Goal: Navigation & Orientation: Find specific page/section

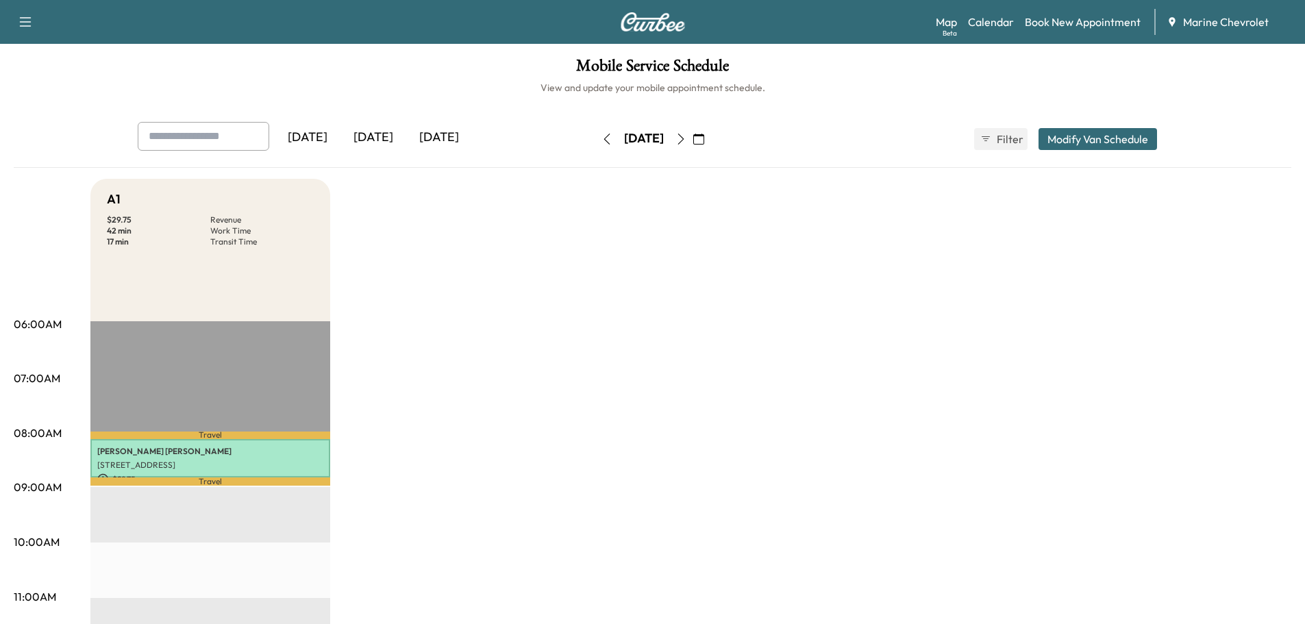
click at [686, 138] on icon "button" at bounding box center [680, 139] width 11 height 11
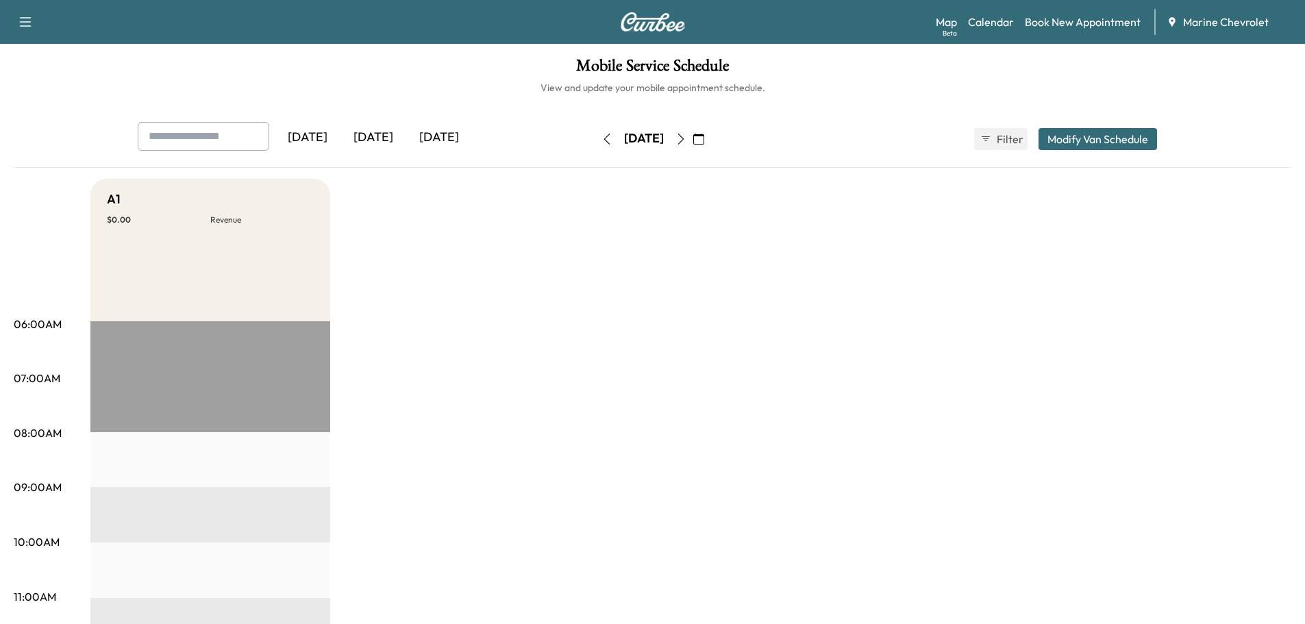
click at [686, 138] on icon "button" at bounding box center [680, 139] width 11 height 11
click at [710, 138] on button "button" at bounding box center [698, 139] width 23 height 22
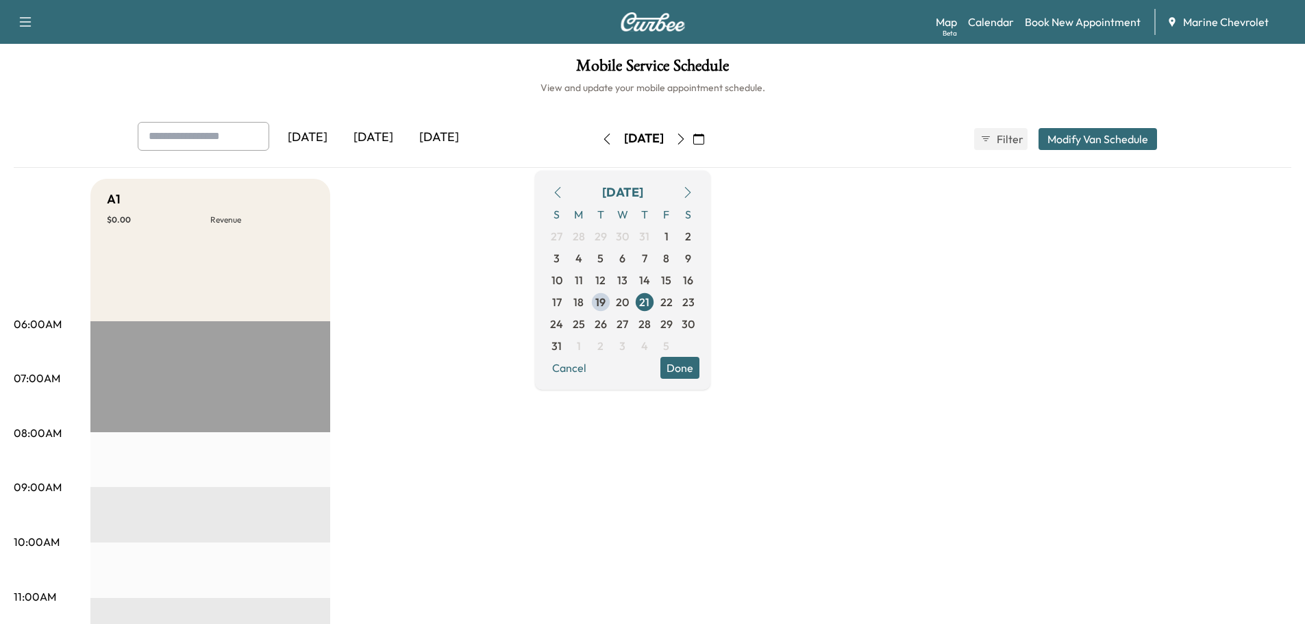
click at [692, 144] on button "button" at bounding box center [680, 139] width 23 height 22
click at [601, 139] on icon "button" at bounding box center [606, 139] width 11 height 11
click at [595, 139] on button "button" at bounding box center [606, 139] width 23 height 22
